Goal: Contribute content

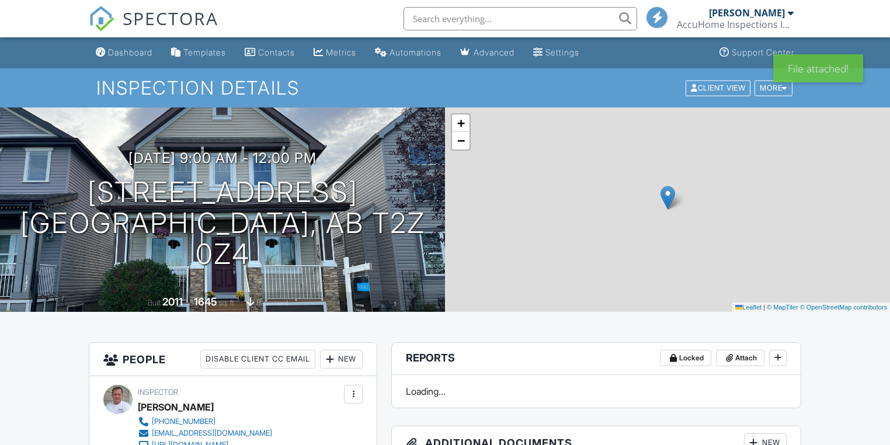
scroll to position [280, 0]
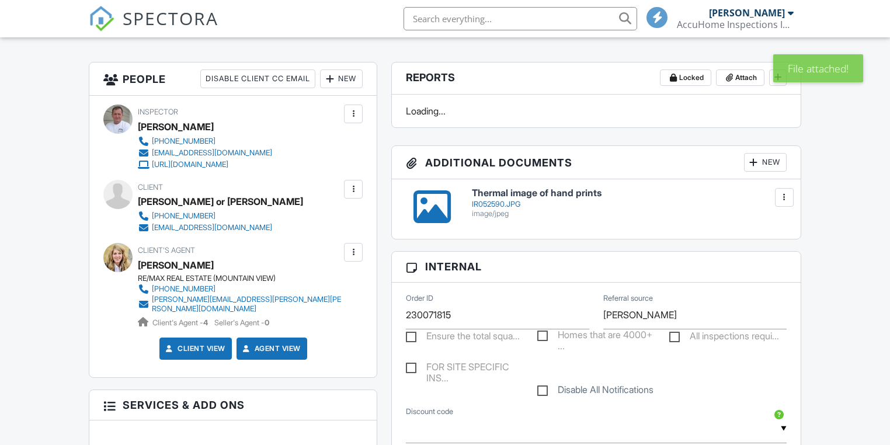
click at [770, 163] on div "New" at bounding box center [765, 162] width 43 height 19
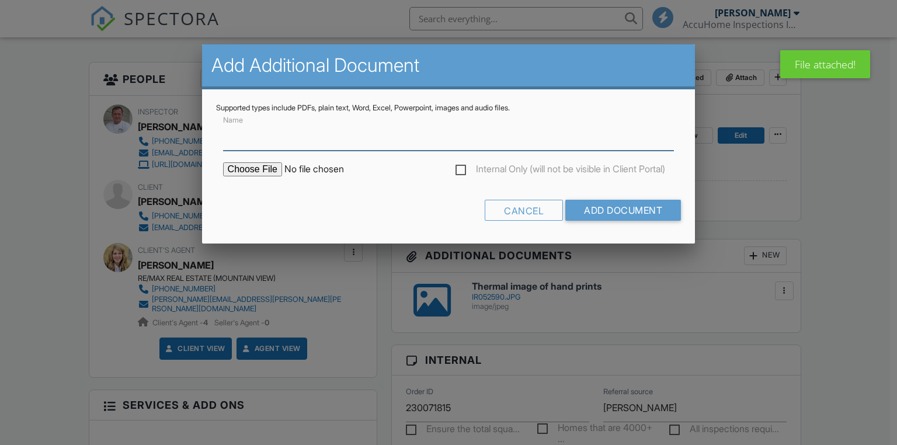
scroll to position [0, 0]
click at [246, 168] on input "file" at bounding box center [322, 169] width 198 height 14
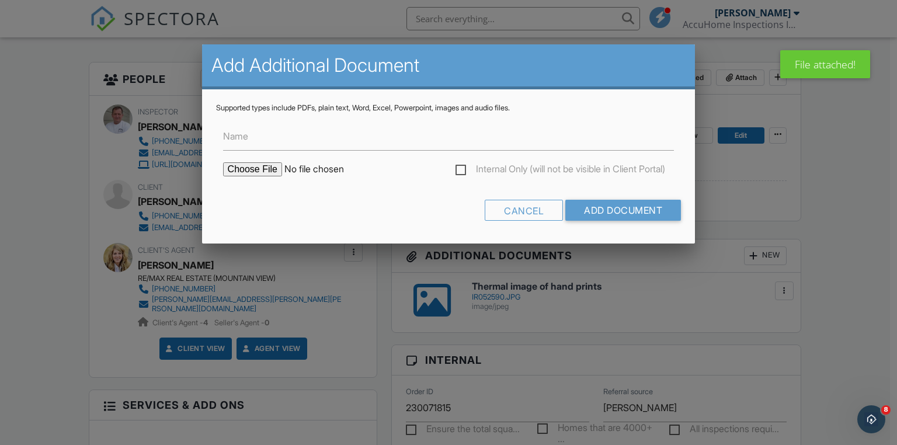
type input "C:\fakepath\IR052591.JPG"
click at [315, 138] on input "Name" at bounding box center [448, 136] width 451 height 29
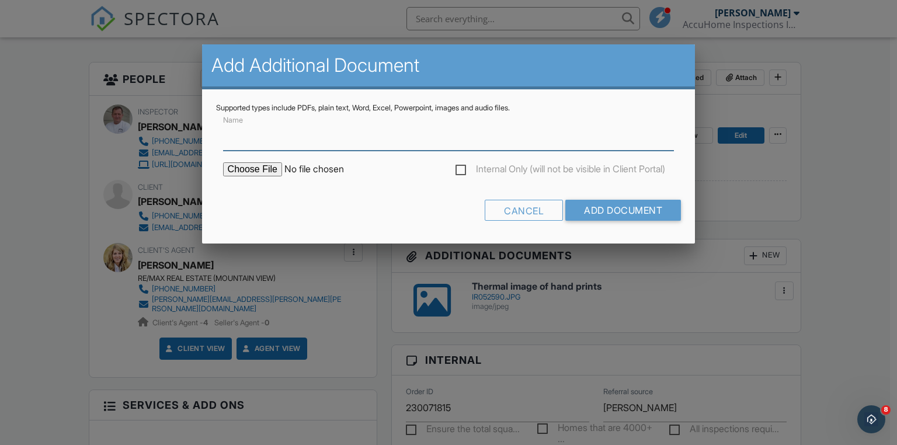
type input "Thermal image of hands"
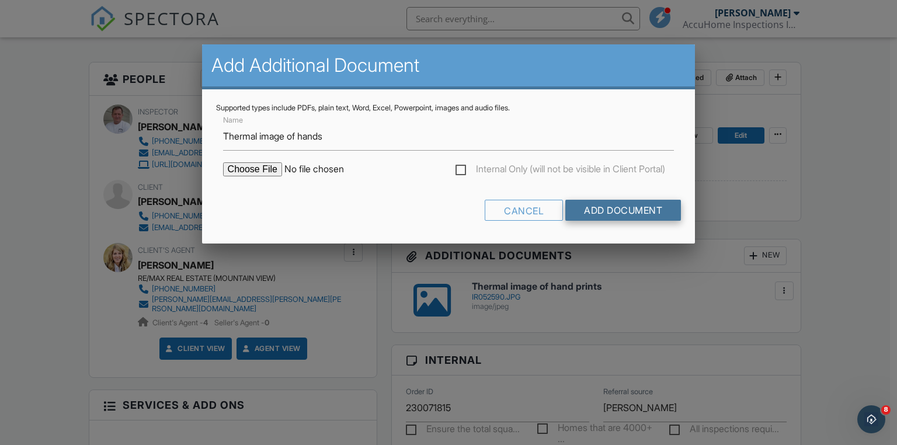
click at [620, 211] on input "Add Document" at bounding box center [623, 210] width 116 height 21
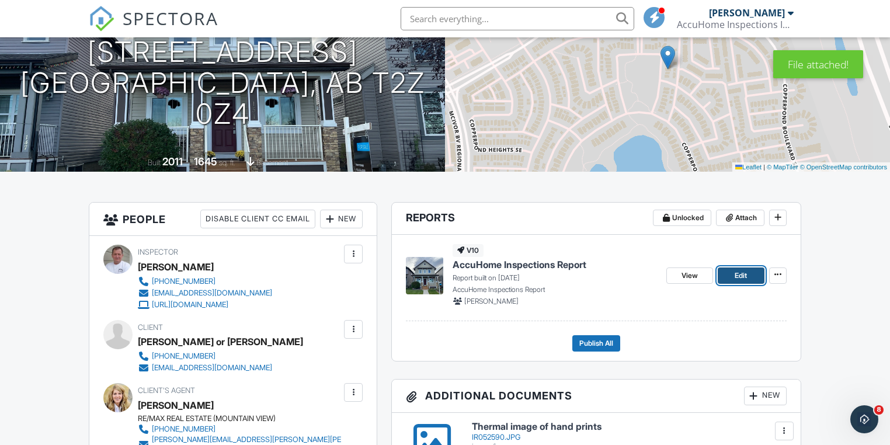
click at [739, 276] on span "Edit" at bounding box center [740, 276] width 12 height 12
